Goal: Information Seeking & Learning: Learn about a topic

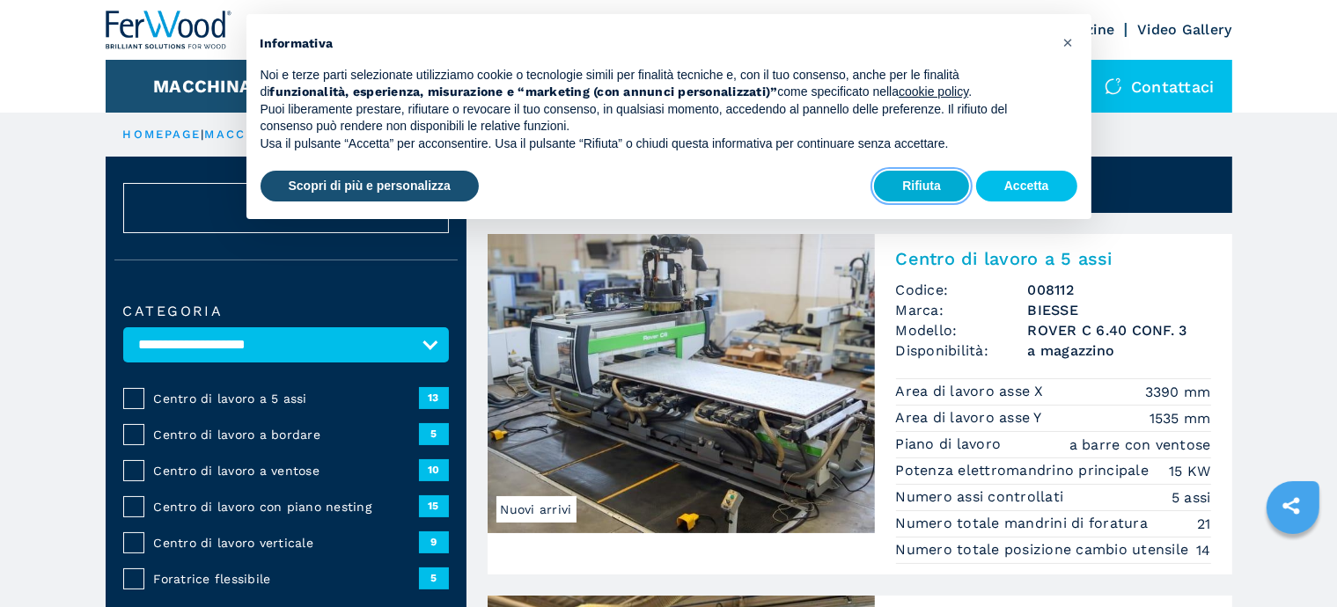
click at [926, 181] on button "Rifiuta" at bounding box center [921, 187] width 95 height 32
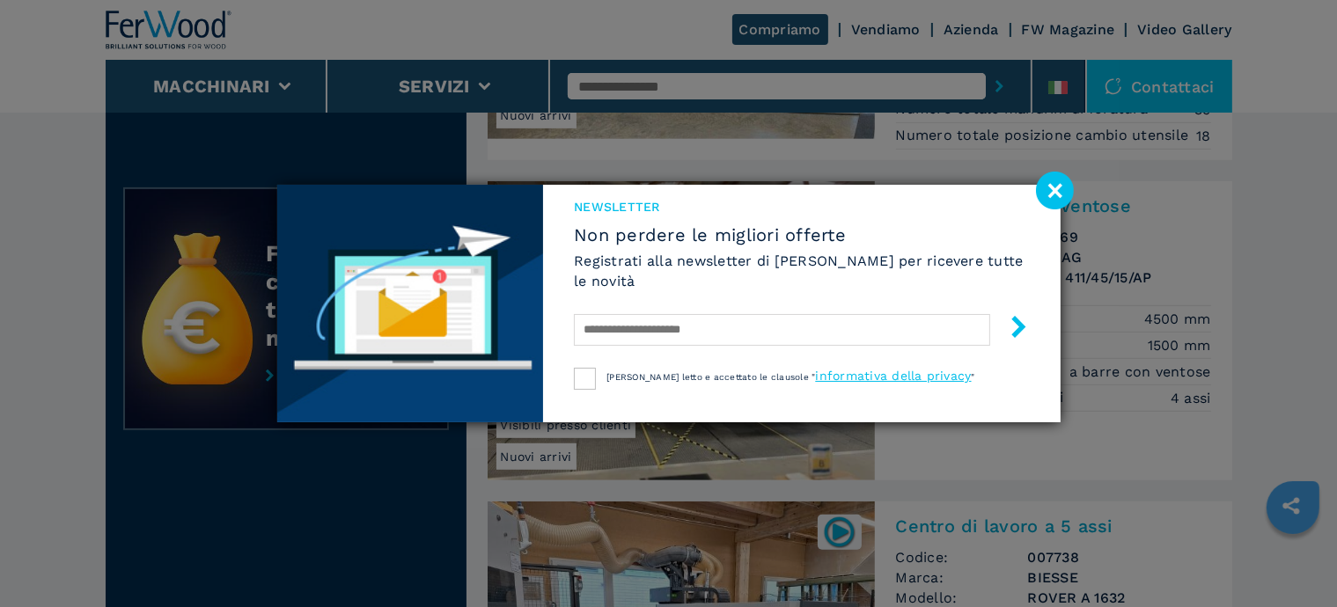
scroll to position [792, 0]
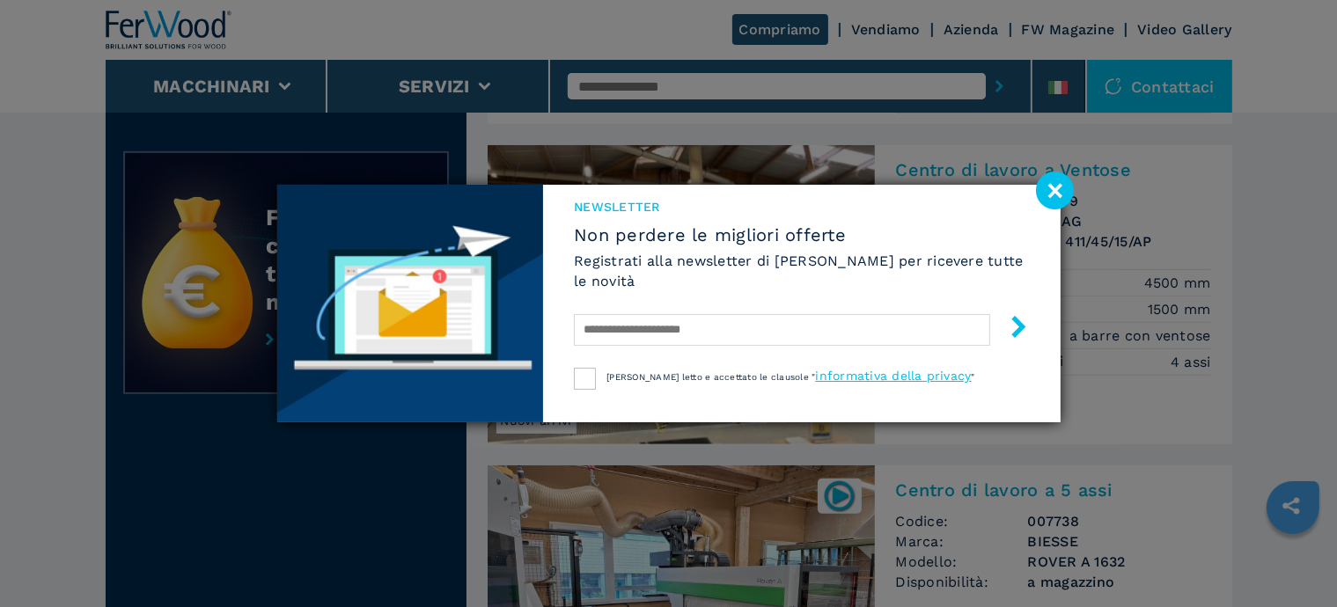
click at [1052, 195] on image at bounding box center [1055, 191] width 38 height 38
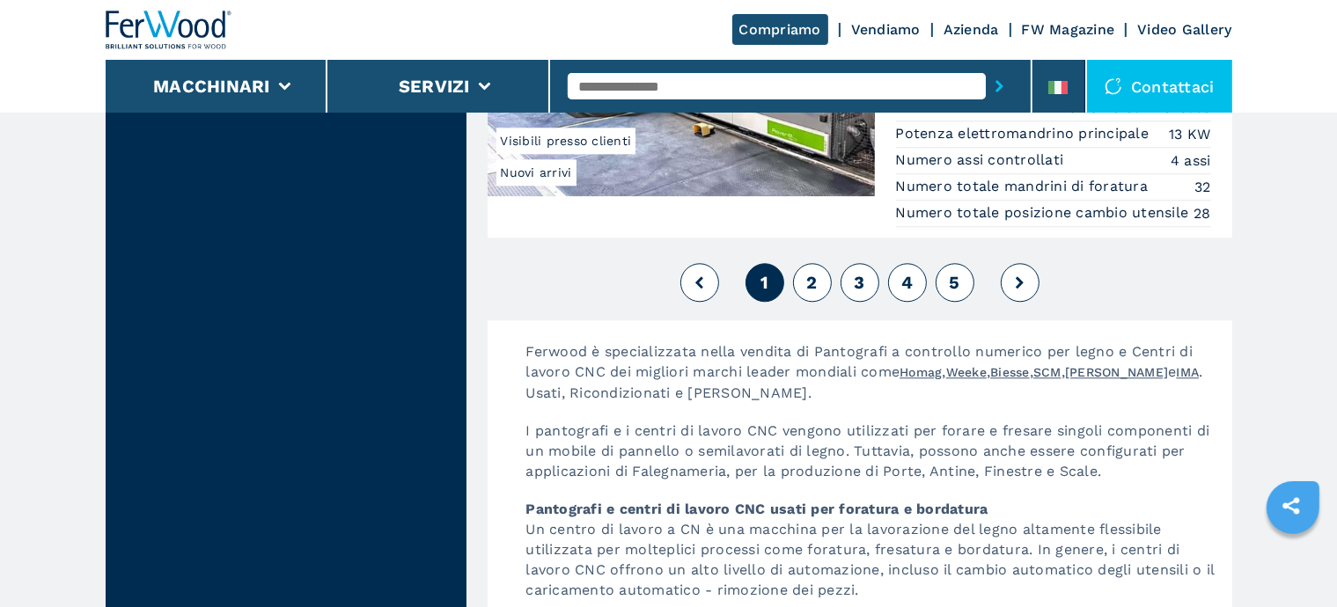
scroll to position [4402, 0]
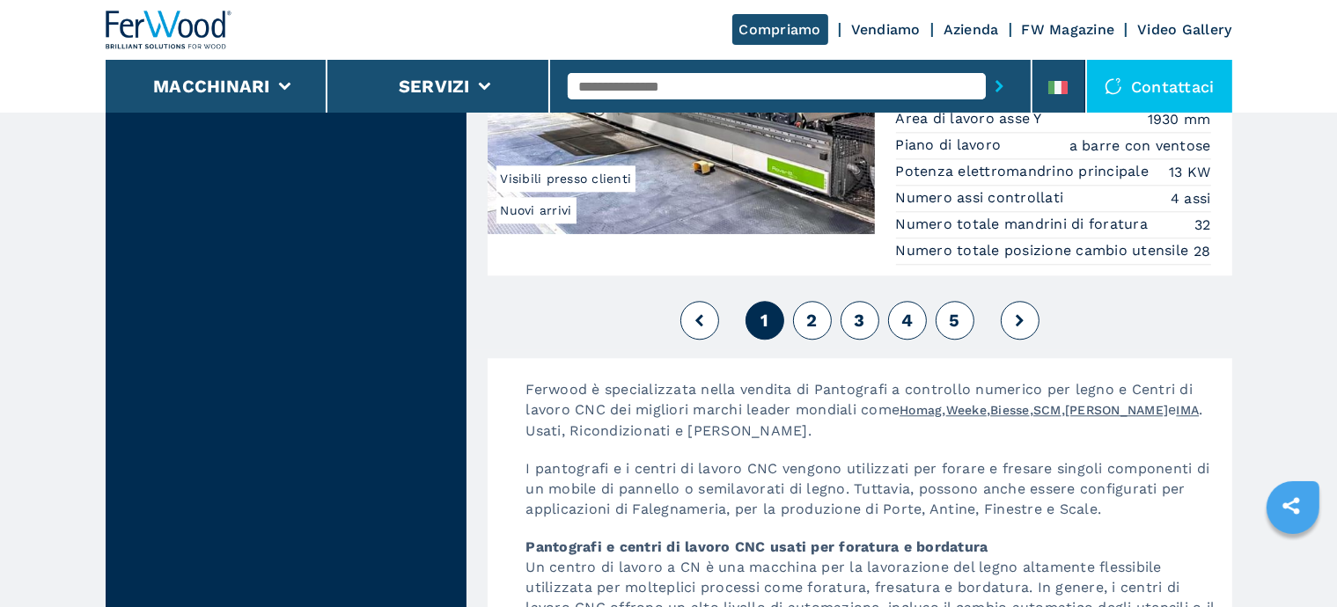
click at [803, 340] on button "2" at bounding box center [812, 320] width 39 height 39
click at [811, 331] on span "2" at bounding box center [811, 320] width 11 height 21
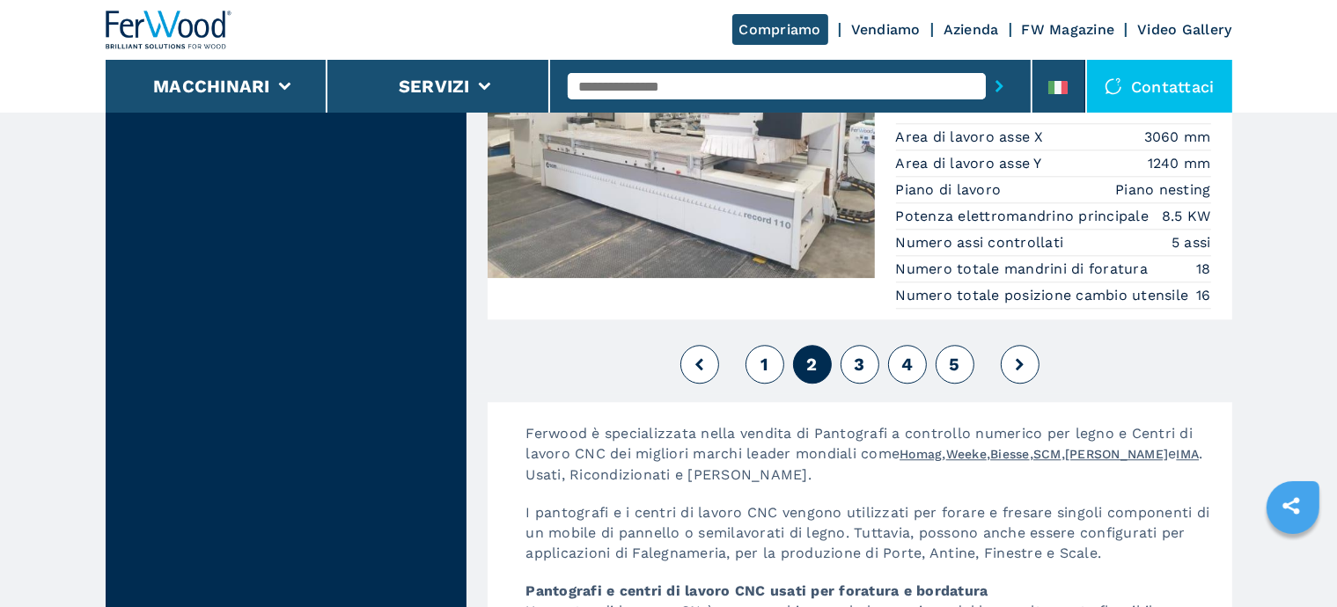
scroll to position [4490, 0]
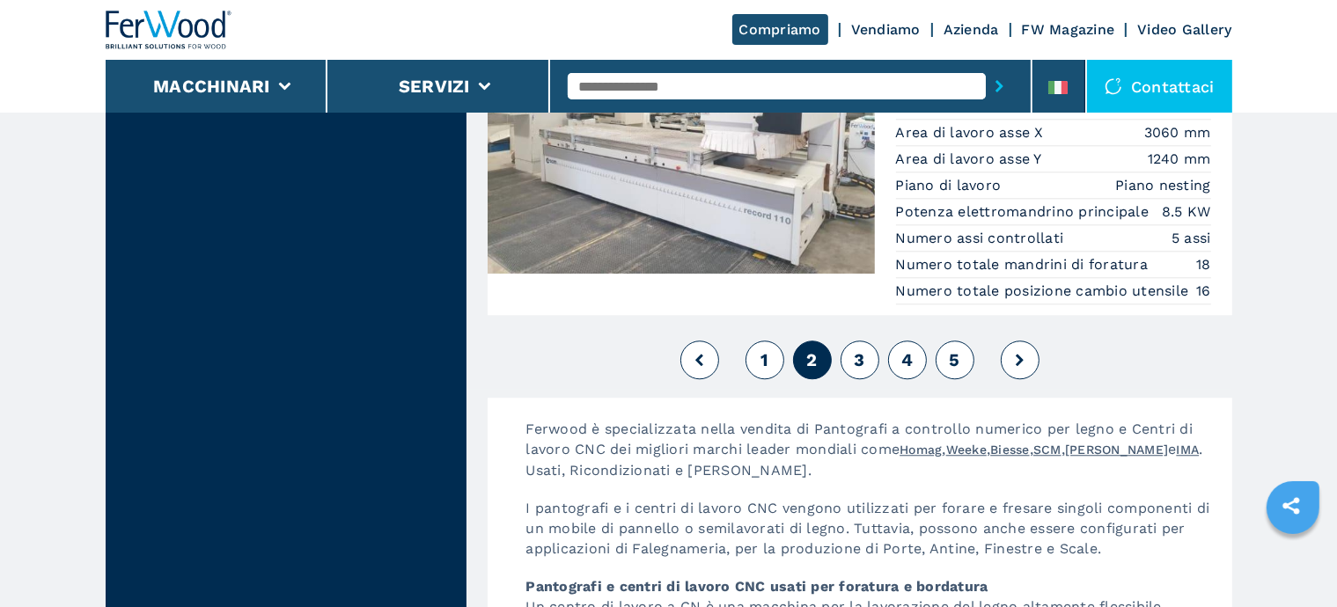
click at [864, 371] on span "3" at bounding box center [859, 359] width 11 height 21
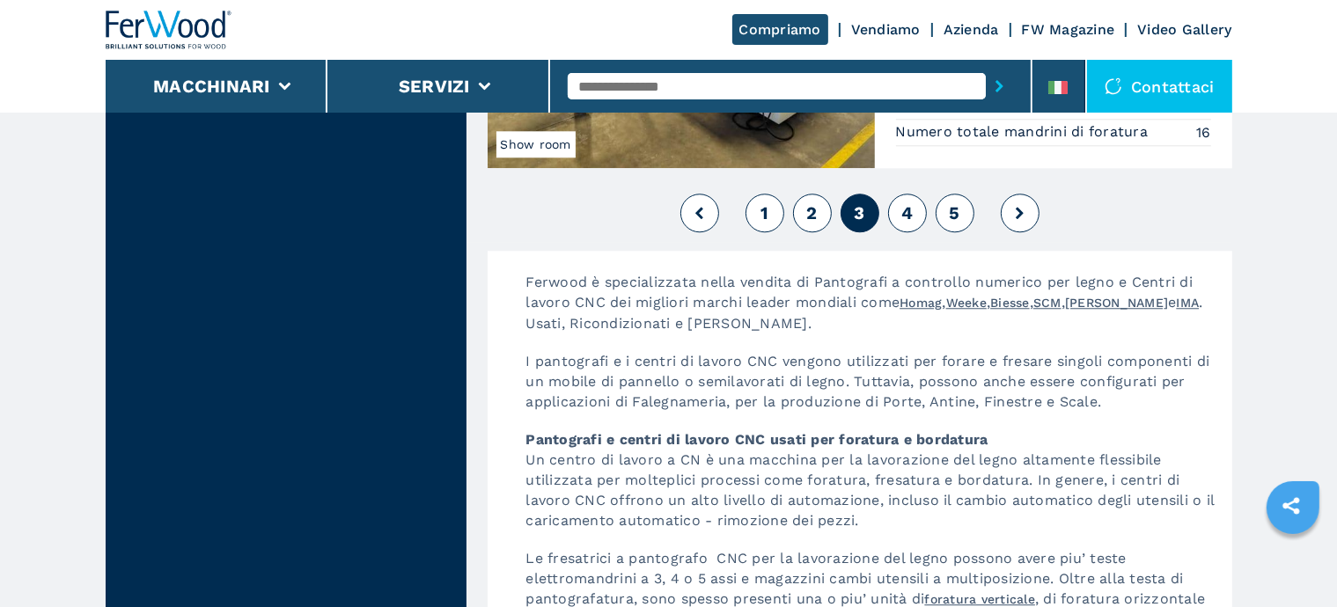
scroll to position [4578, 0]
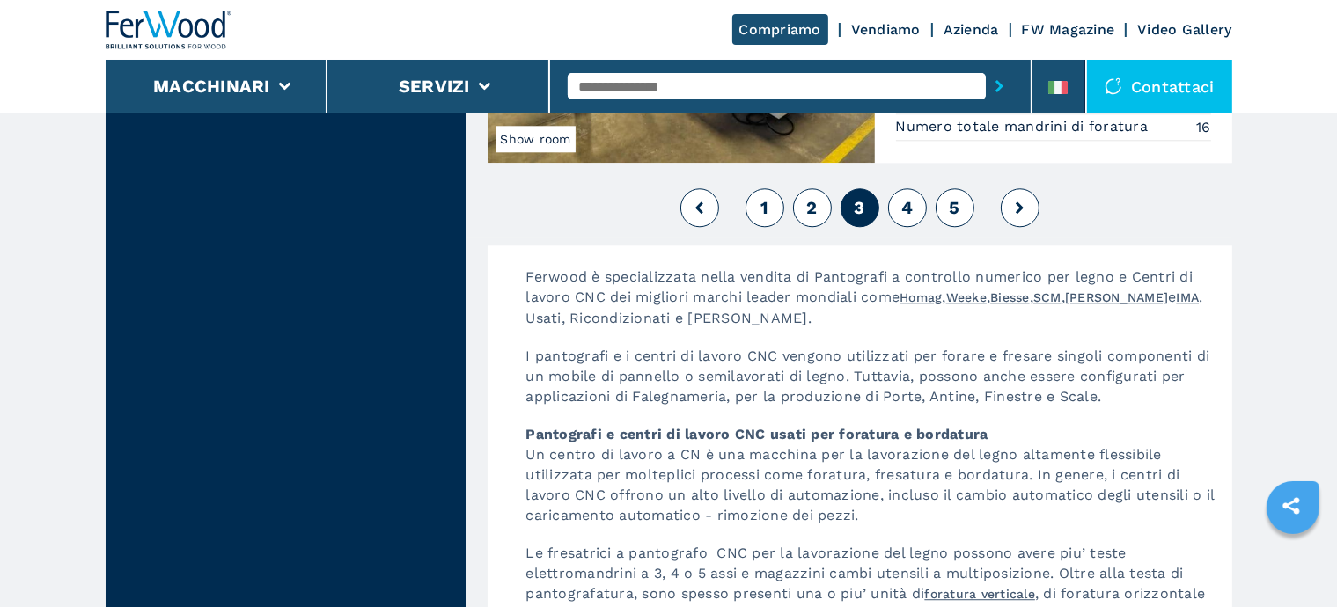
click at [906, 218] on span "4" at bounding box center [906, 207] width 11 height 21
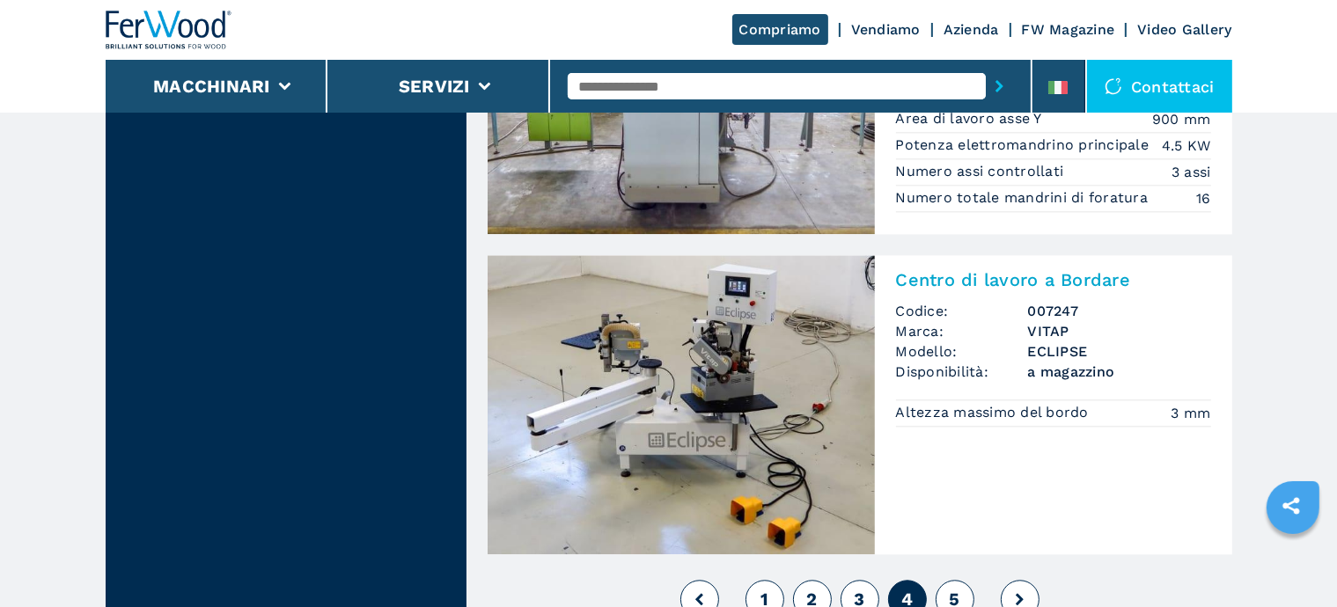
scroll to position [4225, 0]
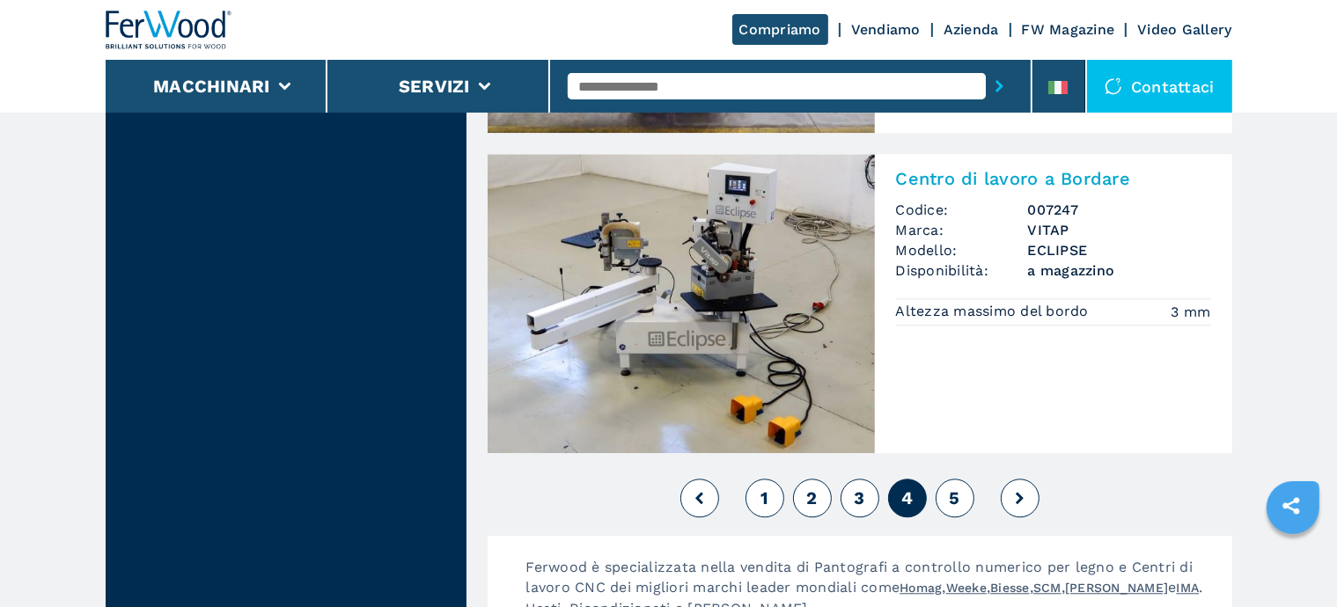
click at [958, 488] on span "5" at bounding box center [954, 498] width 11 height 21
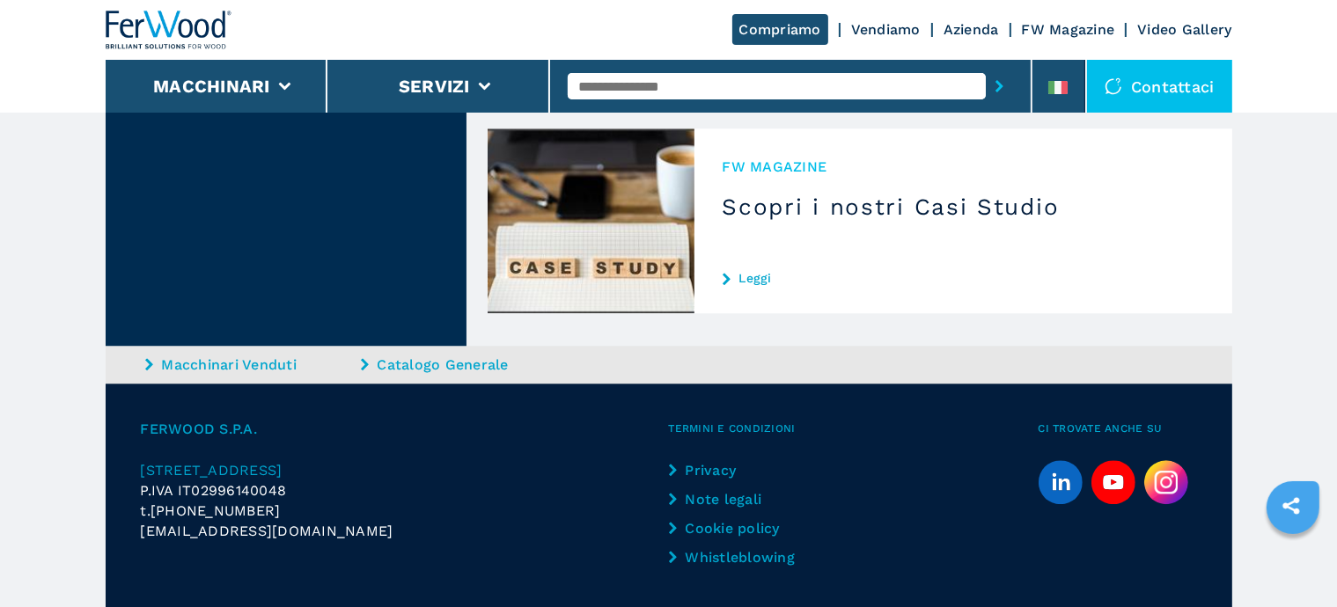
scroll to position [4719, 0]
